Goal: Task Accomplishment & Management: Manage account settings

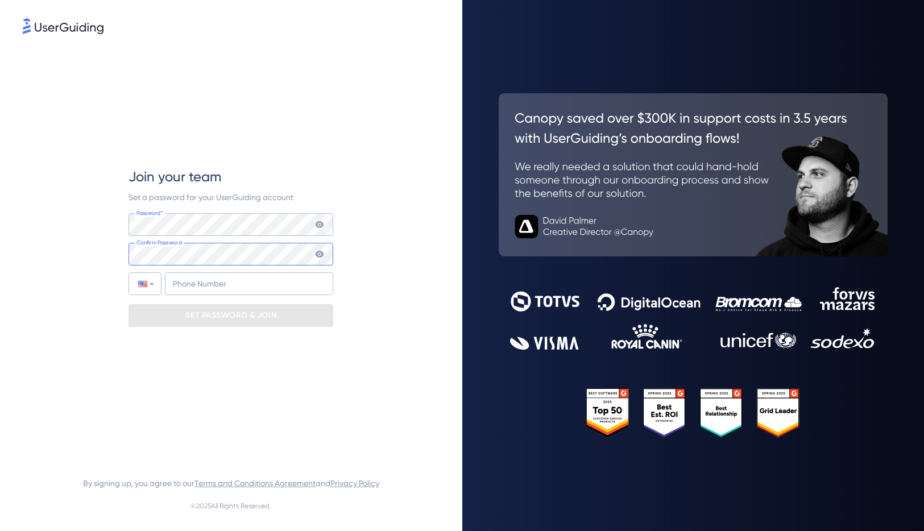
click at [216, 241] on div "Password* Your password must contain: At least 8 characters At least 3 of the f…" at bounding box center [231, 254] width 205 height 82
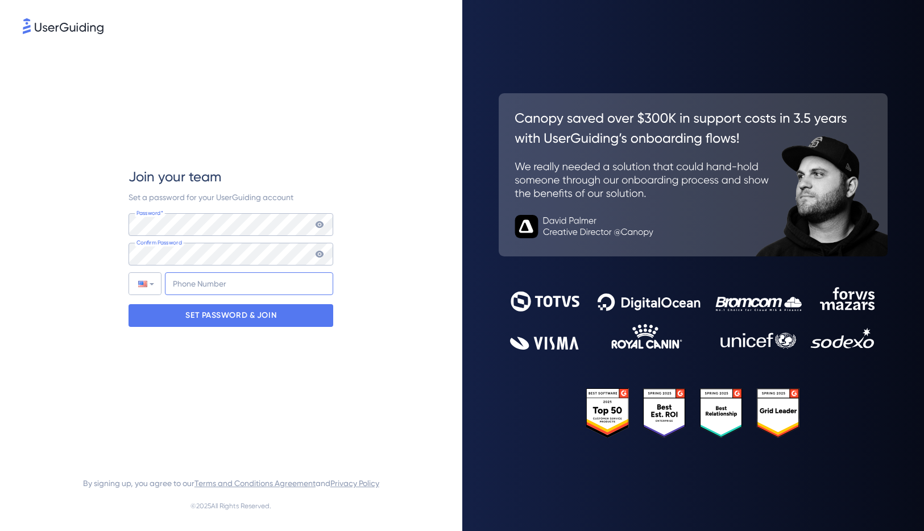
click at [212, 282] on input "+1" at bounding box center [249, 283] width 168 height 23
type input "+1 (540) 841-874"
click at [306, 290] on input "tel" at bounding box center [249, 283] width 168 height 23
click at [300, 287] on input "tel" at bounding box center [249, 283] width 168 height 23
click at [284, 321] on div "SET PASSWORD & JOIN" at bounding box center [231, 315] width 205 height 23
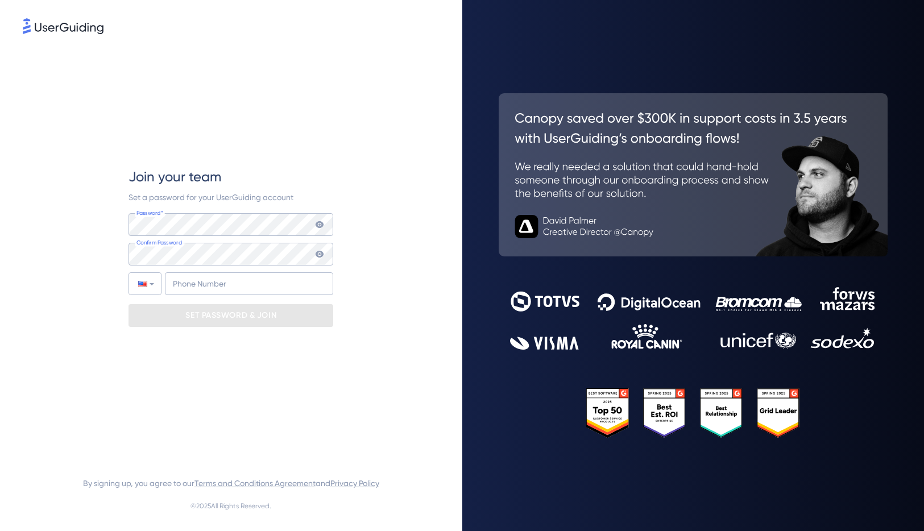
click at [322, 221] on icon at bounding box center [319, 224] width 9 height 9
click at [320, 250] on icon at bounding box center [319, 254] width 9 height 9
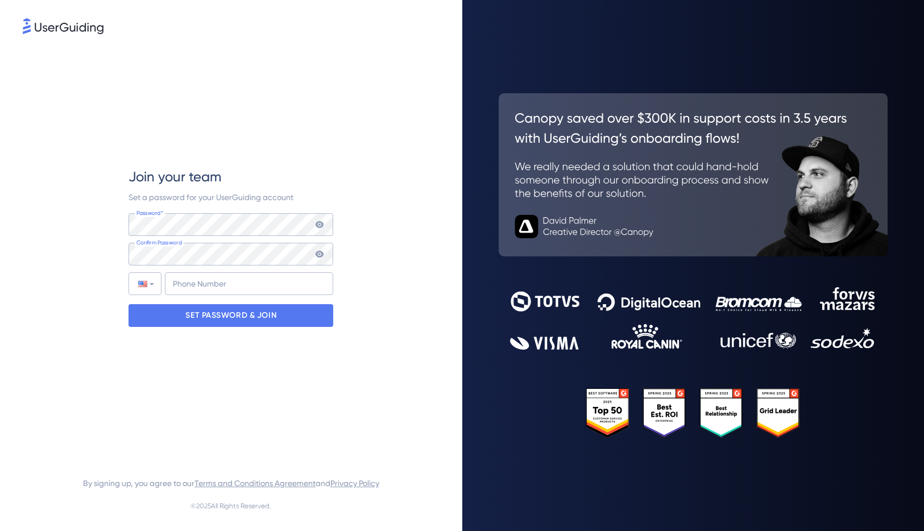
drag, startPoint x: 449, startPoint y: 242, endPoint x: 439, endPoint y: 244, distance: 11.0
click at [451, 241] on div "Join your team Set a password for your UserGuiding account Password* Your passw…" at bounding box center [231, 265] width 463 height 531
click at [297, 317] on div "SET PASSWORD & JOIN" at bounding box center [231, 315] width 205 height 23
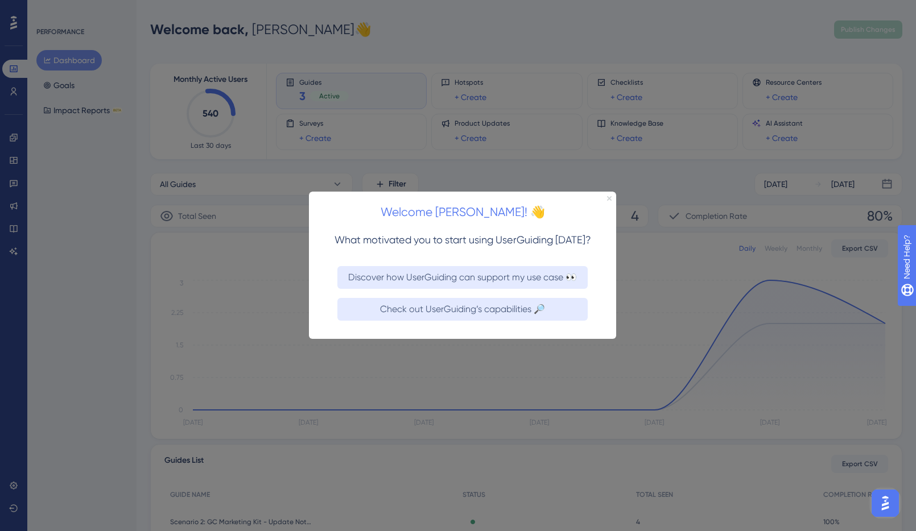
drag, startPoint x: 609, startPoint y: 196, endPoint x: 918, endPoint y: 388, distance: 363.9
click at [609, 196] on icon "Close Preview" at bounding box center [608, 198] width 5 height 5
